Goal: Book appointment/travel/reservation

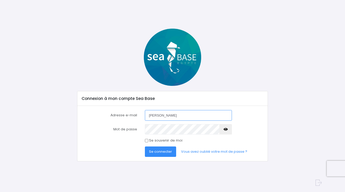
type input "sandie@filippi.org"
click at [146, 141] on input "Se souvenir de moi" at bounding box center [146, 140] width 3 height 3
checkbox input "true"
click at [150, 150] on span "Se connecter" at bounding box center [160, 151] width 23 height 5
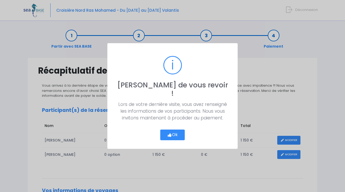
click at [175, 131] on button "Ok" at bounding box center [172, 135] width 24 height 11
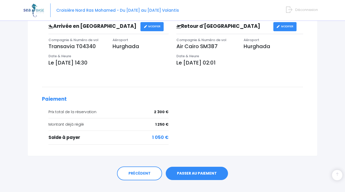
scroll to position [186, 0]
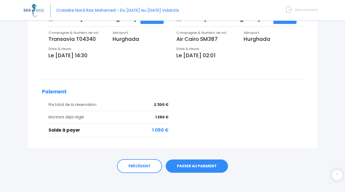
click at [190, 167] on link "PASSER AU PAIEMENT" at bounding box center [197, 167] width 62 height 14
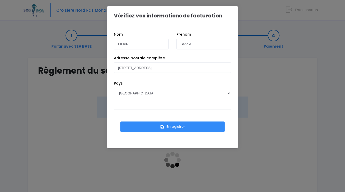
click at [180, 129] on button "Enregistrer" at bounding box center [172, 127] width 104 height 10
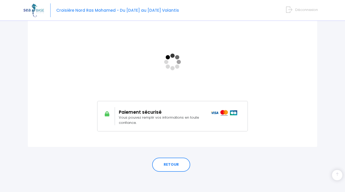
scroll to position [98, 0]
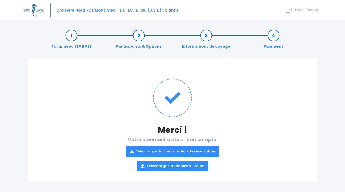
click at [191, 153] on link "Télécharger la confirmation de réservation" at bounding box center [172, 151] width 93 height 10
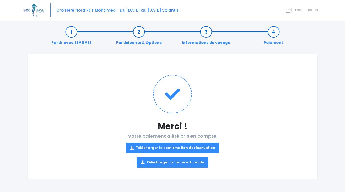
scroll to position [3, 0]
click at [167, 163] on link "Télécharger la facture du solde" at bounding box center [172, 162] width 72 height 10
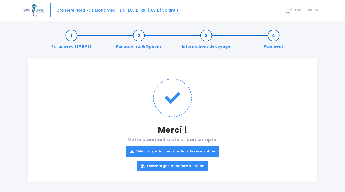
scroll to position [0, 0]
